Goal: Information Seeking & Learning: Learn about a topic

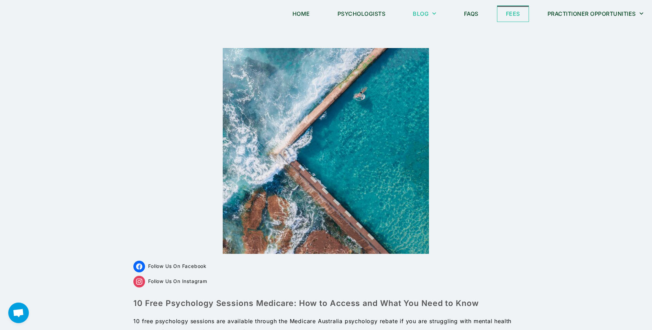
click at [519, 14] on link "Fees" at bounding box center [512, 14] width 31 height 16
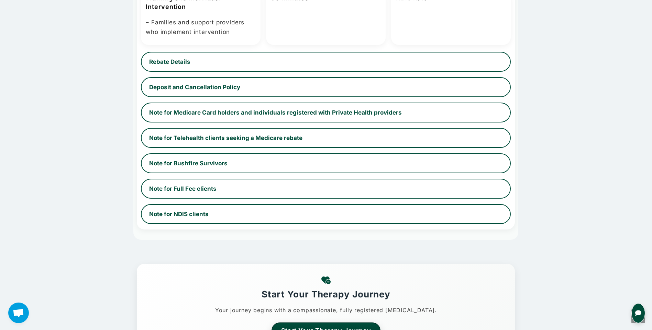
scroll to position [550, 0]
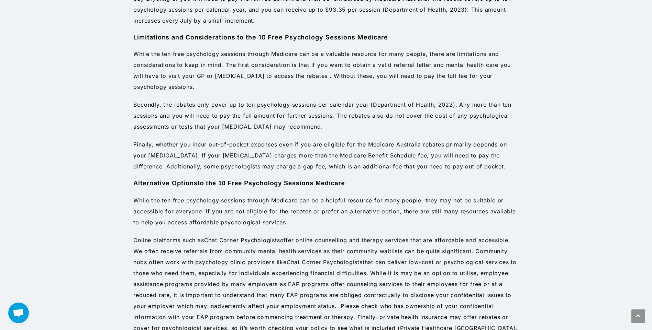
scroll to position [756, 0]
